Goal: Information Seeking & Learning: Learn about a topic

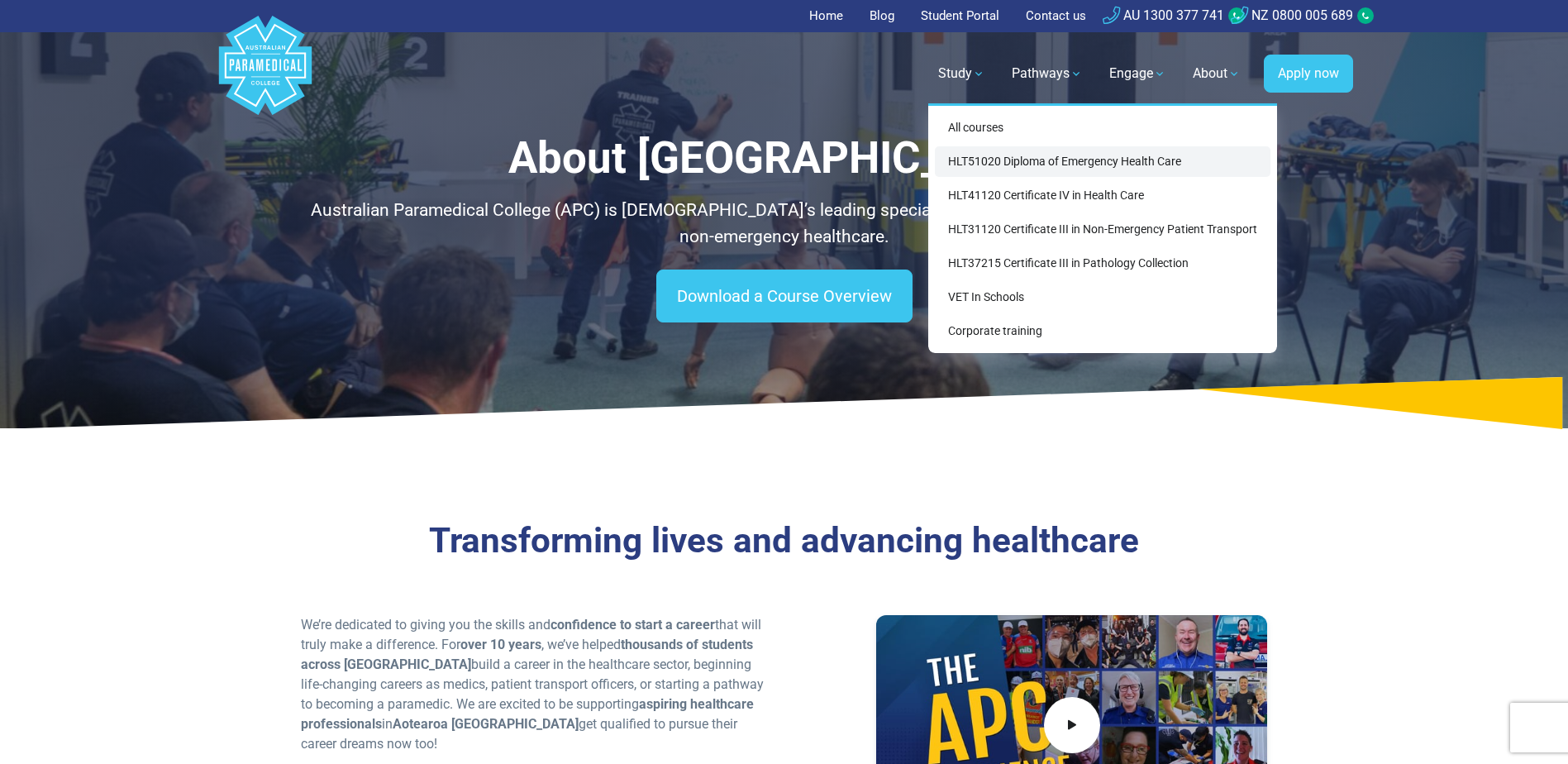
click at [1010, 158] on link "HLT51020 Diploma of Emergency Health Care" at bounding box center [1103, 162] width 336 height 31
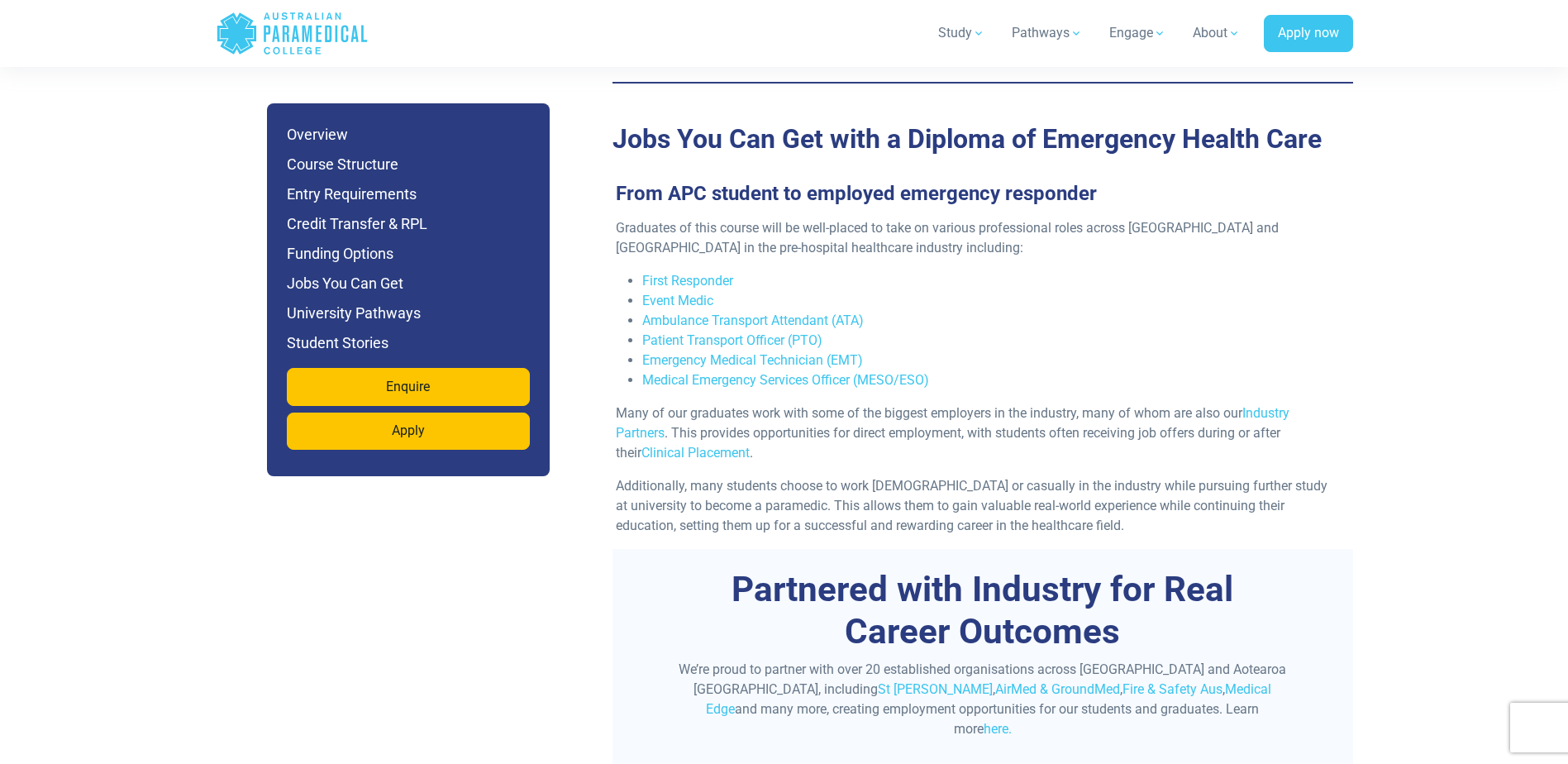
scroll to position [5457, 0]
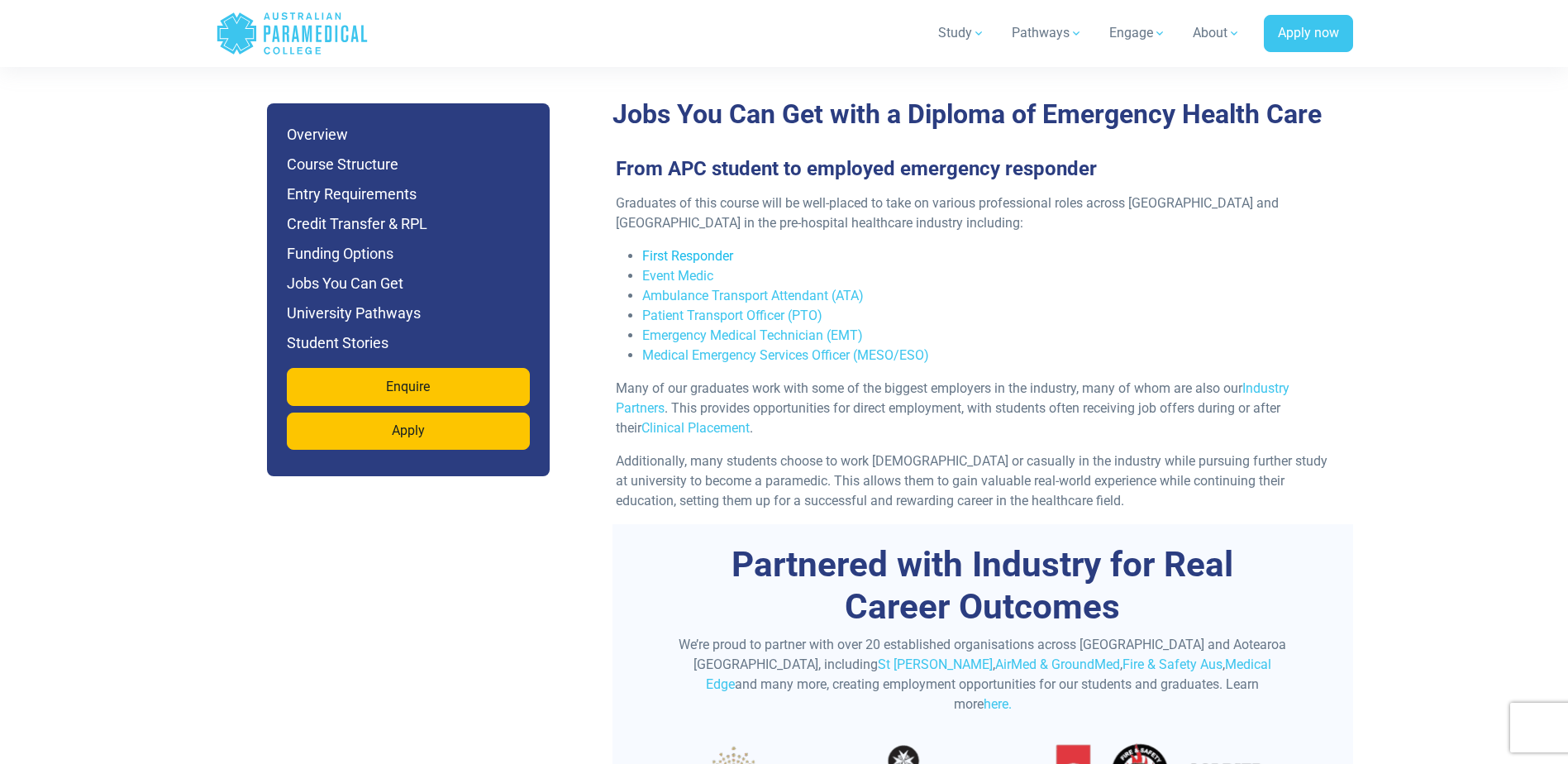
click at [687, 248] on link "First Responder" at bounding box center [687, 255] width 91 height 15
click at [796, 288] on link "Ambulance Transport Attendant (ATA)" at bounding box center [753, 295] width 221 height 15
click at [757, 328] on link "Emergency Medical Technician (EMT)" at bounding box center [752, 335] width 220 height 15
click at [835, 348] on link "Medical Emergency Services Officer (MESO/ESO)" at bounding box center [785, 355] width 287 height 15
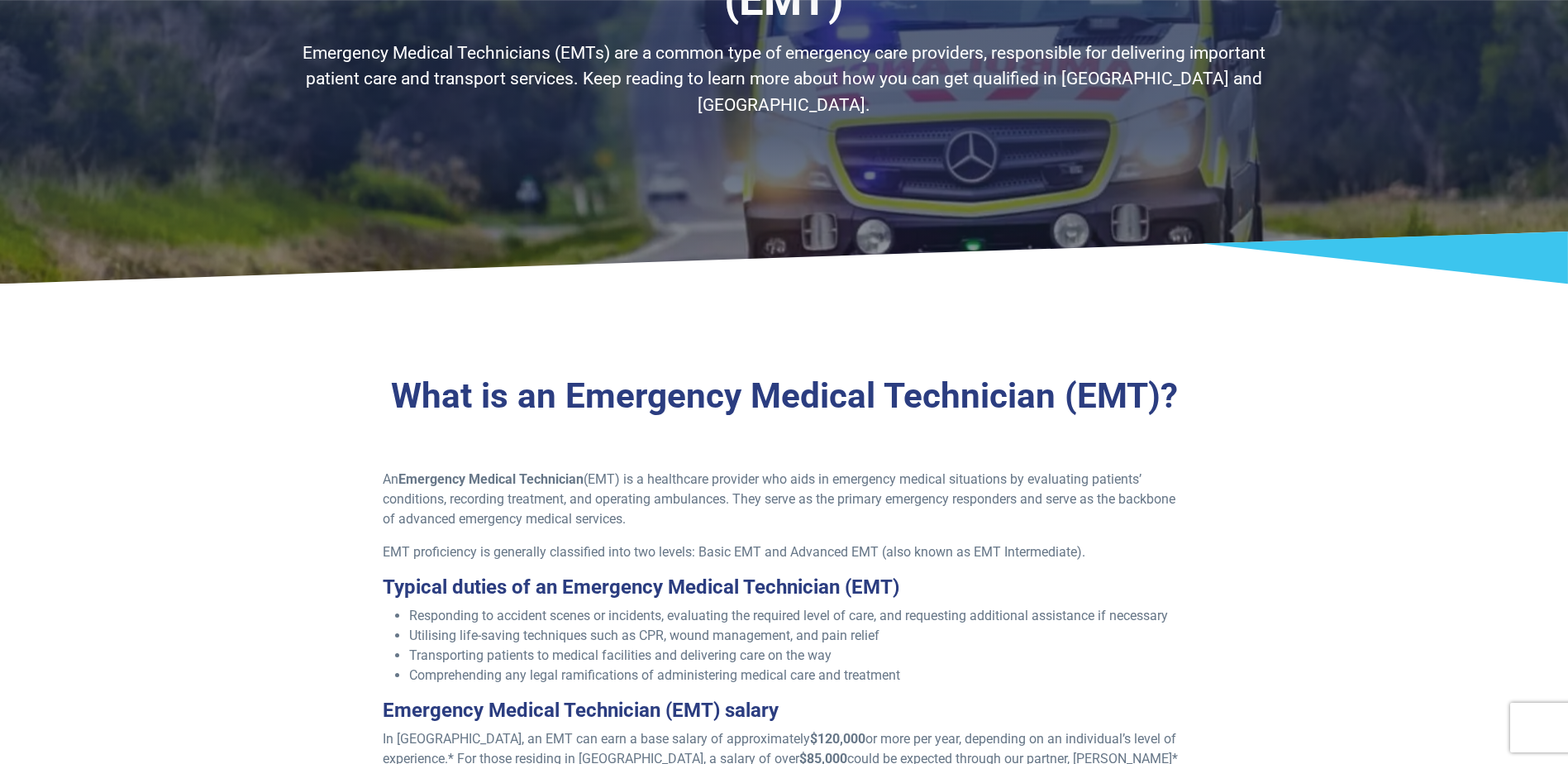
scroll to position [248, 0]
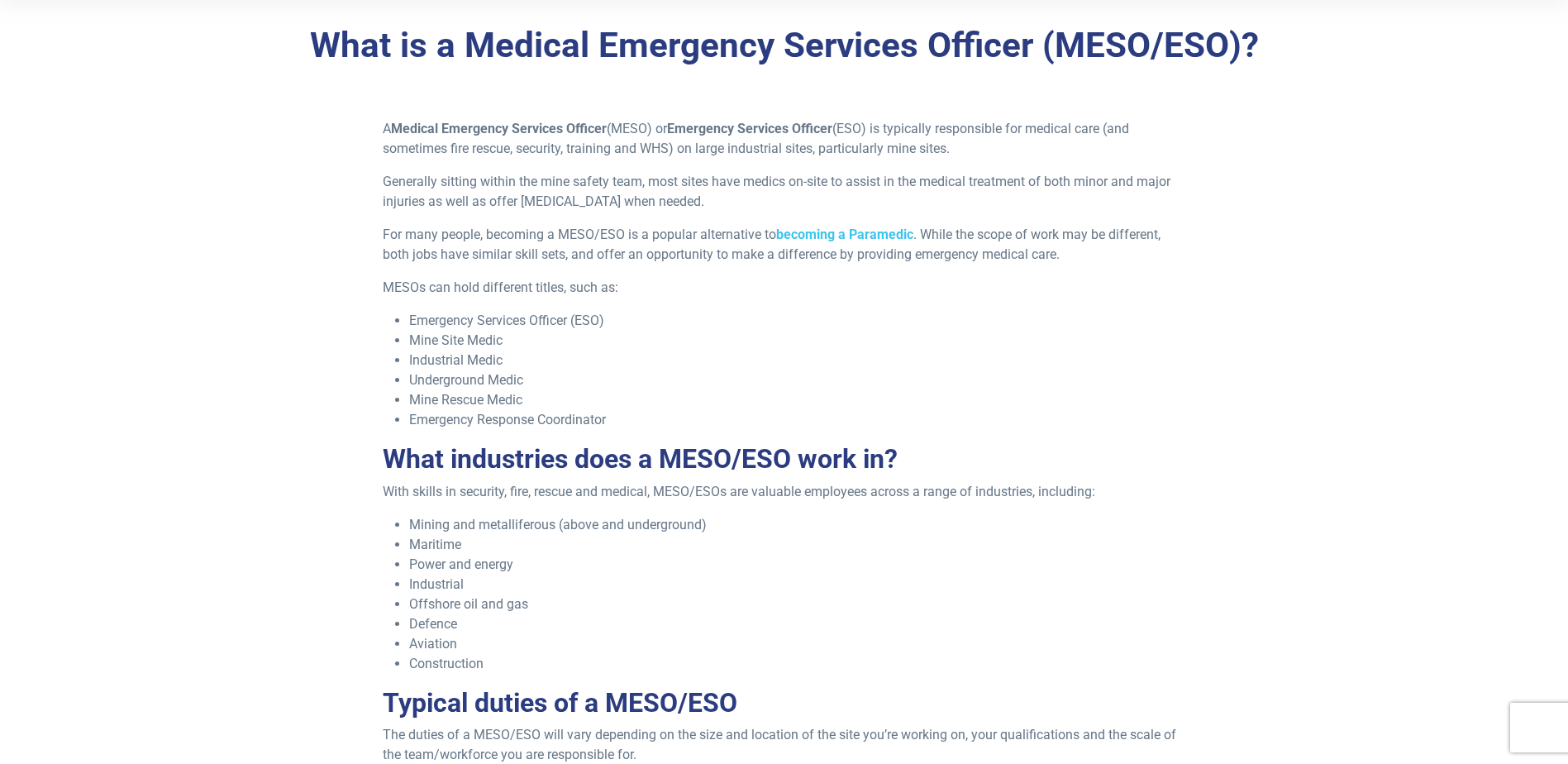
scroll to position [496, 0]
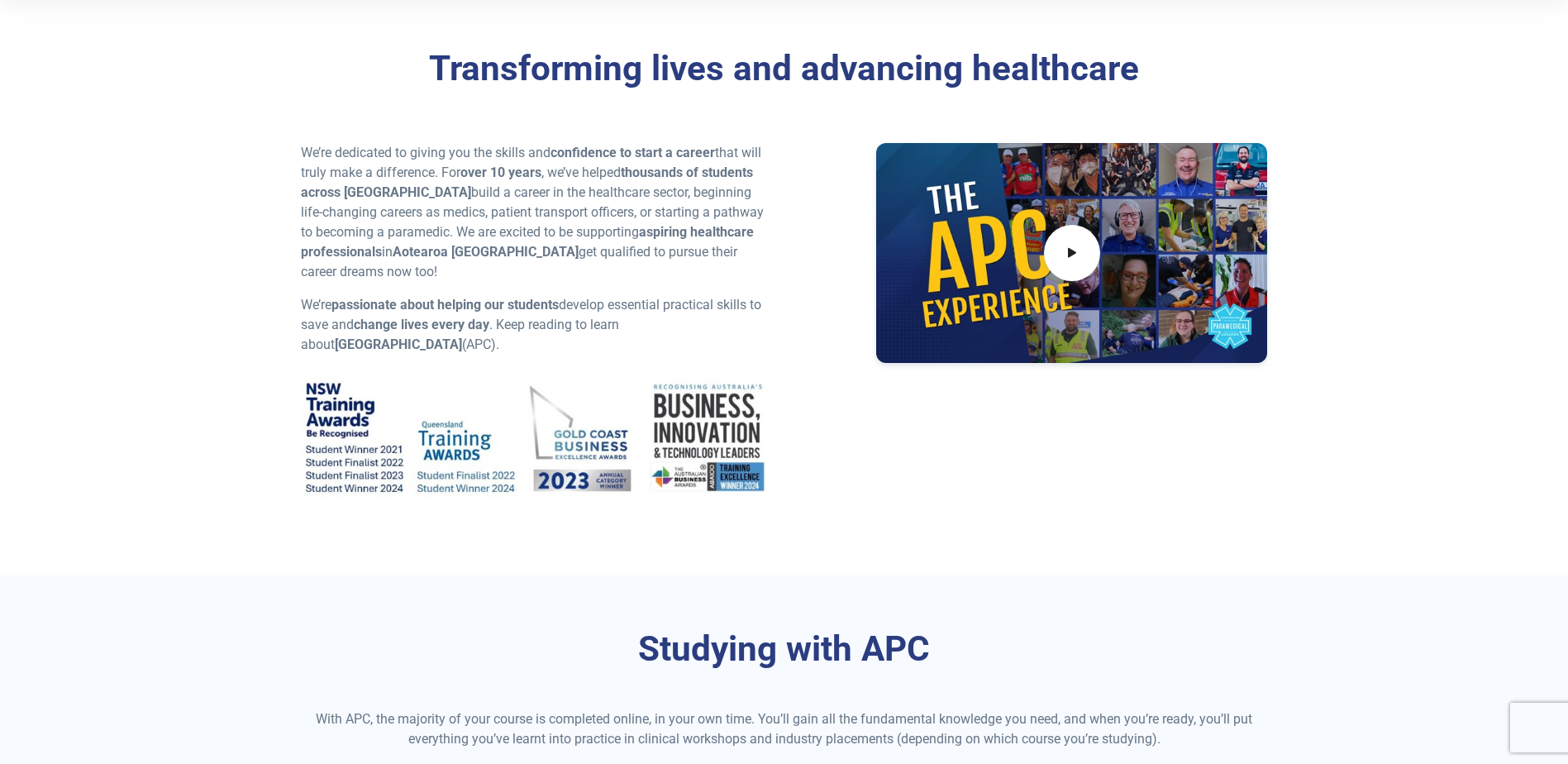
scroll to position [496, 0]
